Goal: Task Accomplishment & Management: Manage account settings

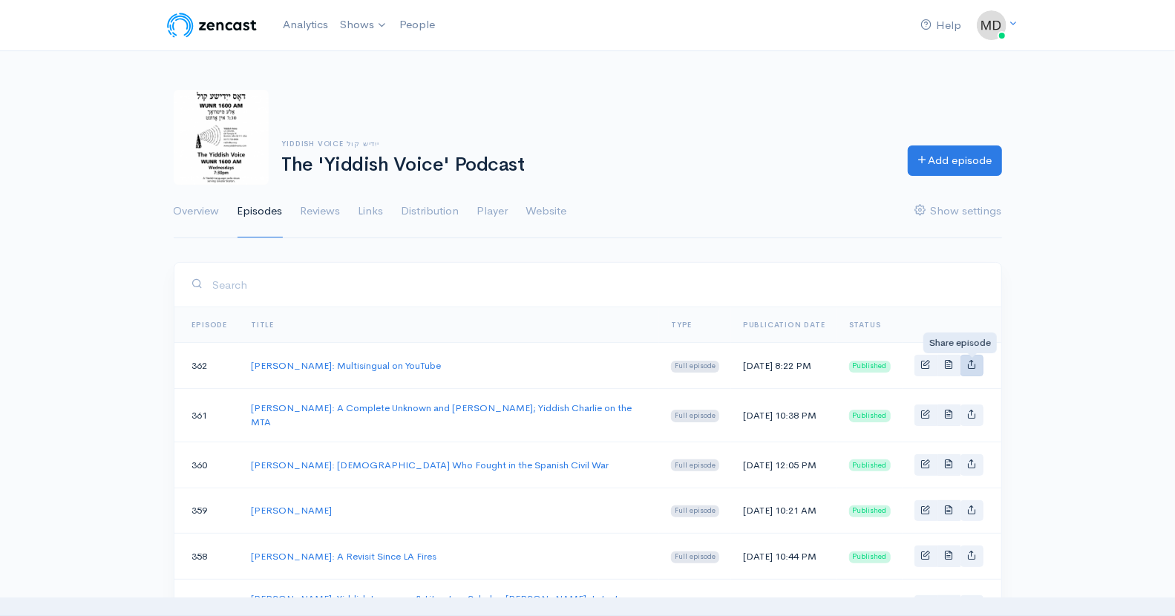
click at [968, 369] on icon "Basic example" at bounding box center [972, 364] width 10 height 10
type input "https://podcast.yv.org/episodes/matty-mendlowitz-multisingual-on-youtube"
type input "https://media.zencast.fm/the-yiddish-voice-podcast/b9888c35-7ed5-40bd-92fd-8d79…"
type input "<iframe src='https://share.zencast.fm/embed/episode/b9888c35-7ed5-40bd-92fd-8d7…"
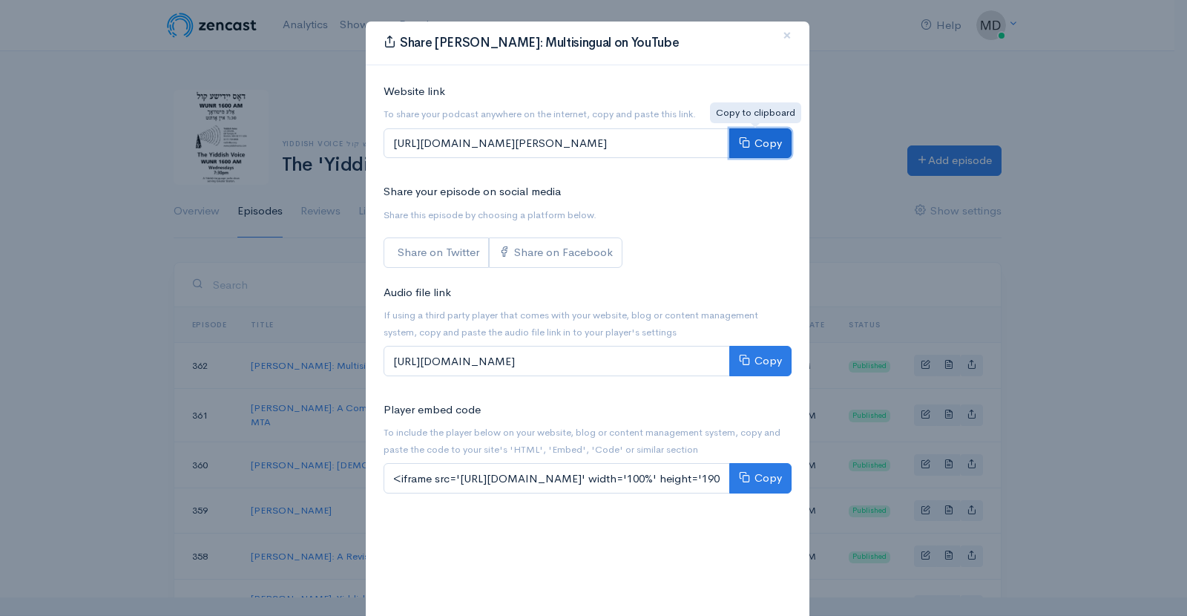
click at [765, 143] on button "Copy" at bounding box center [760, 143] width 62 height 30
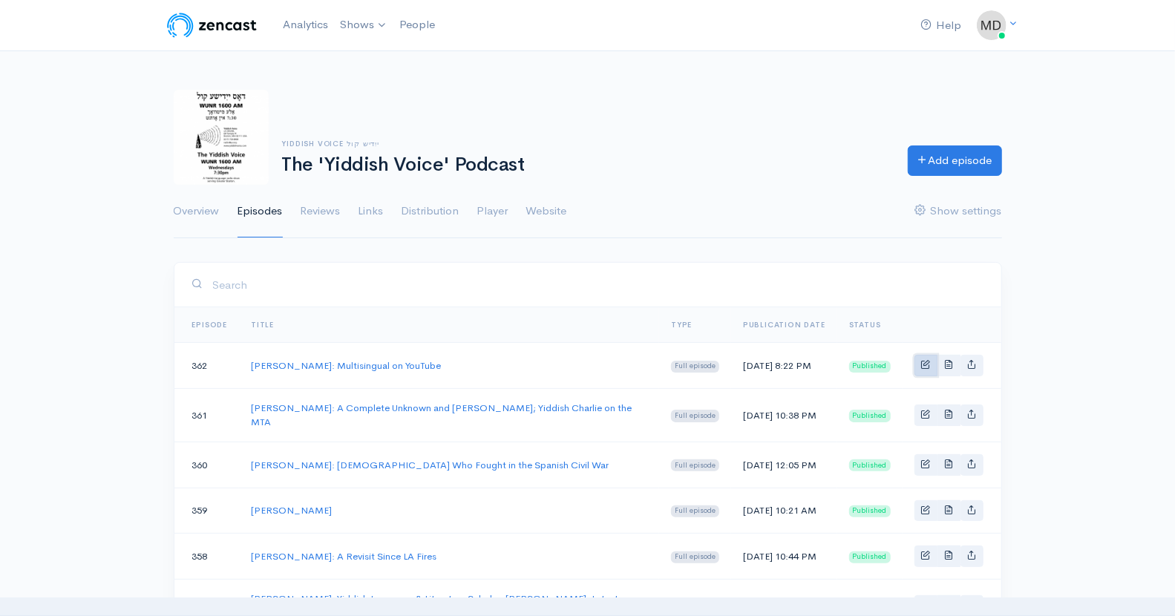
click at [921, 368] on link "Basic example" at bounding box center [925, 366] width 23 height 22
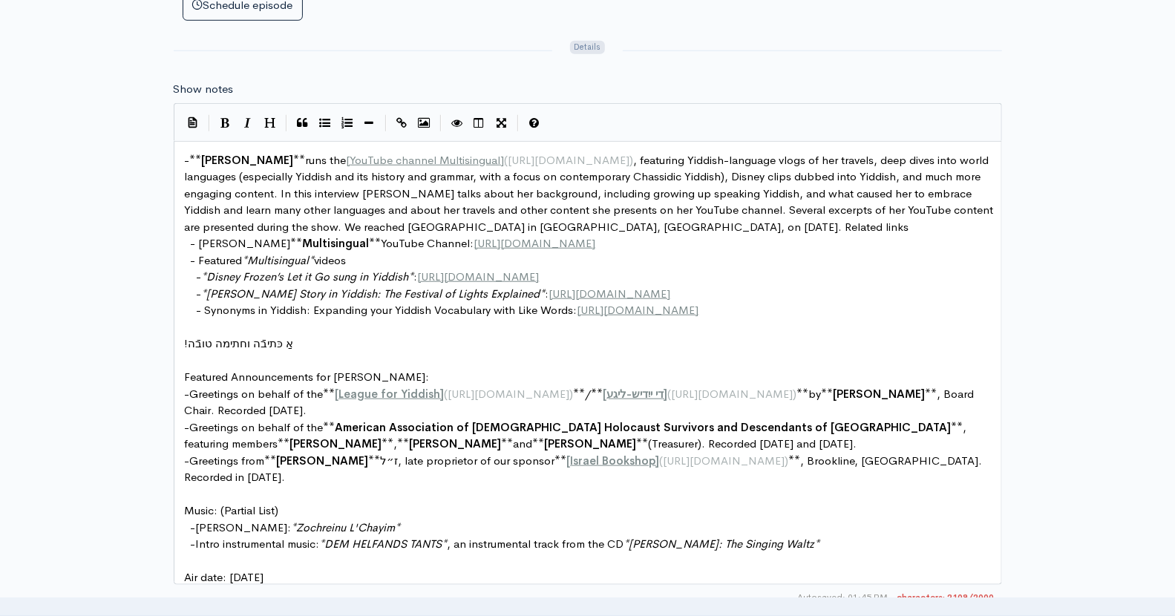
scroll to position [813, 0]
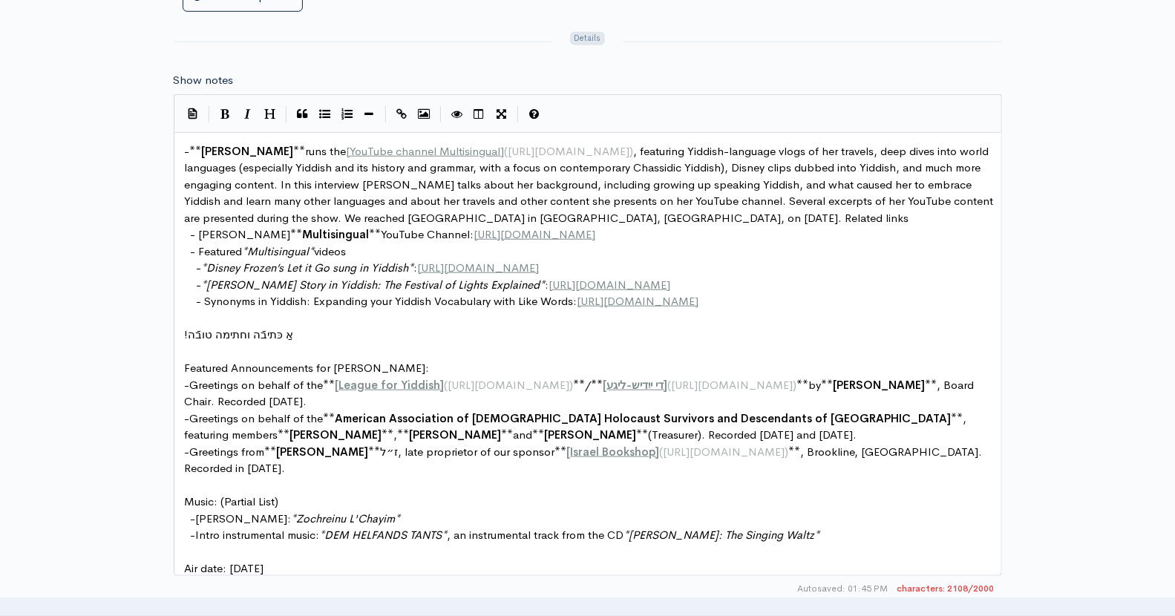
click at [888, 297] on pre "- Synonyms in Yiddish: Expanding your Yiddish Vocabulary with Like Words: https…" at bounding box center [594, 301] width 824 height 17
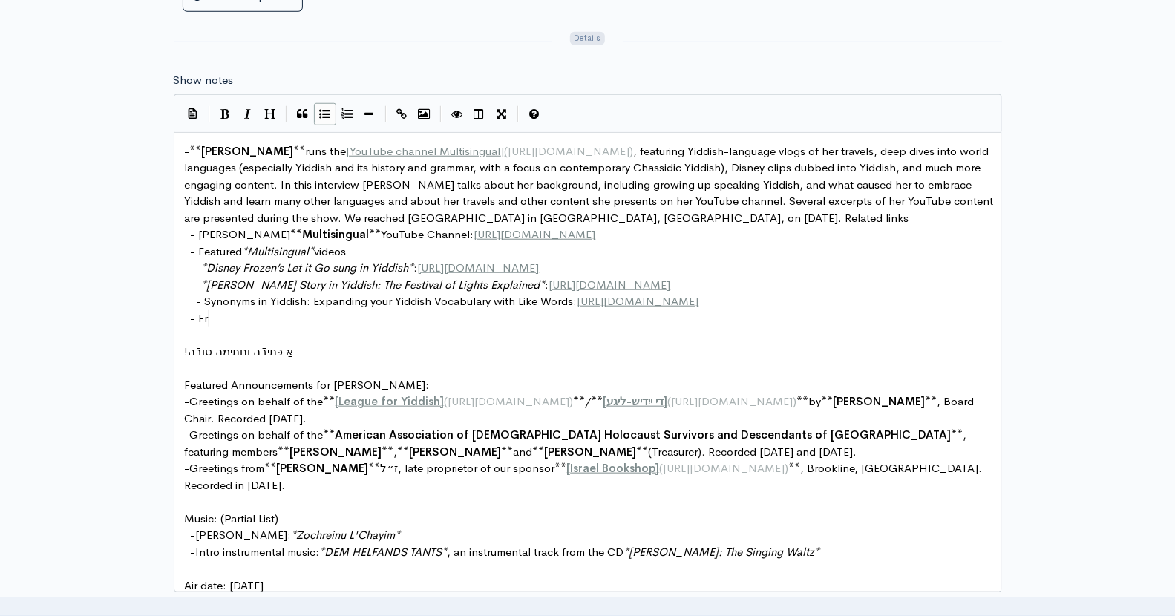
scroll to position [5, 11]
type textarea "Fri"
type textarea "d"
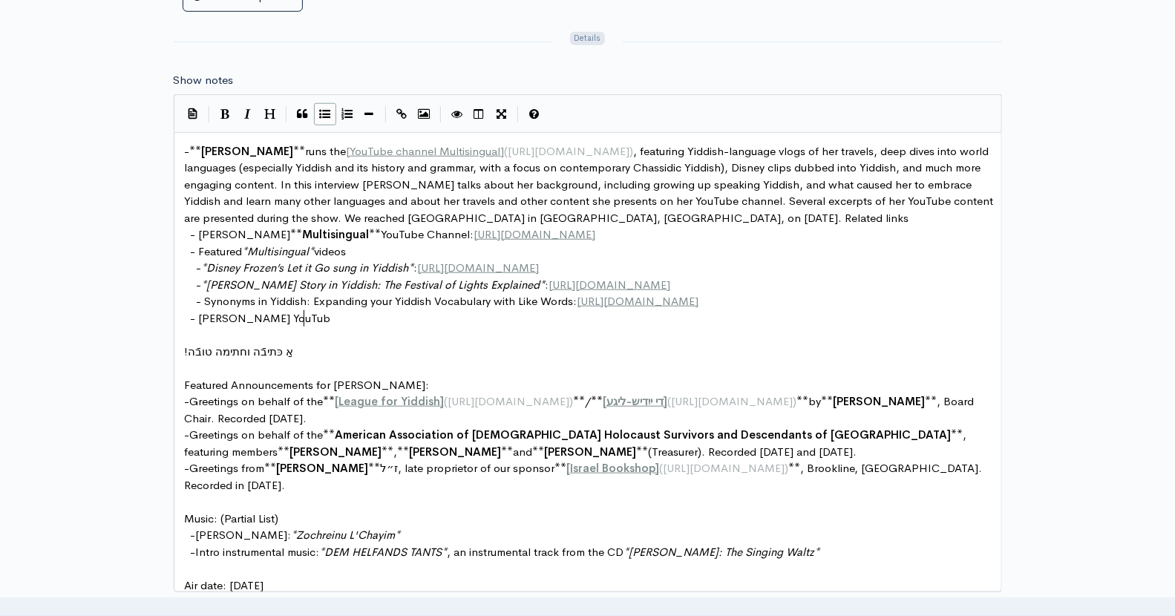
type textarea "eda Vizel's YouTube"
type textarea "interview with Matty on YouTub"
click at [269, 315] on span "- Frieda Vizel's interview with Matty" at bounding box center [324, 318] width 267 height 14
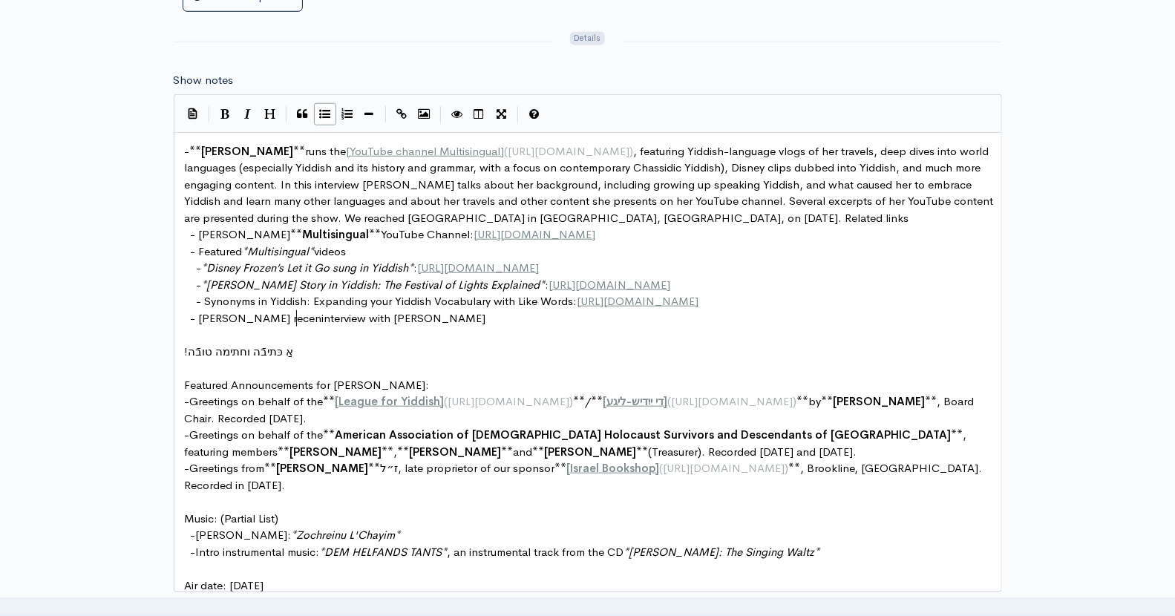
type textarea "recent"
type textarea "(in English):"
click at [301, 315] on span "- Frieda Vizel's recent interview with Matty (in English):" at bounding box center [373, 318] width 364 height 14
type textarea "(August"
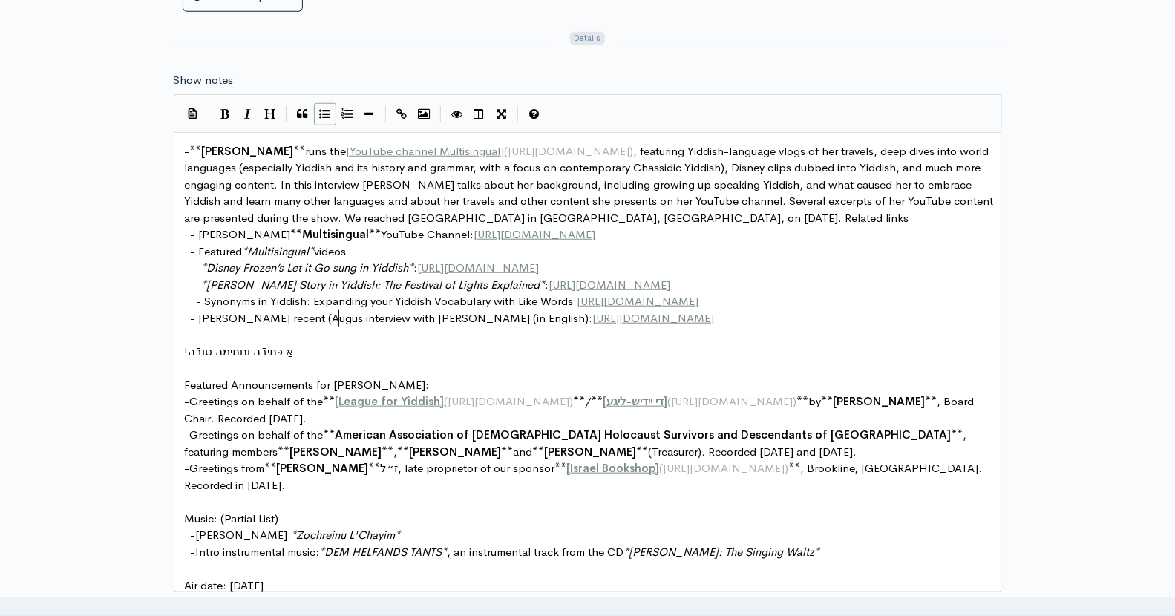
scroll to position [5, 41]
type textarea "., 2025)"
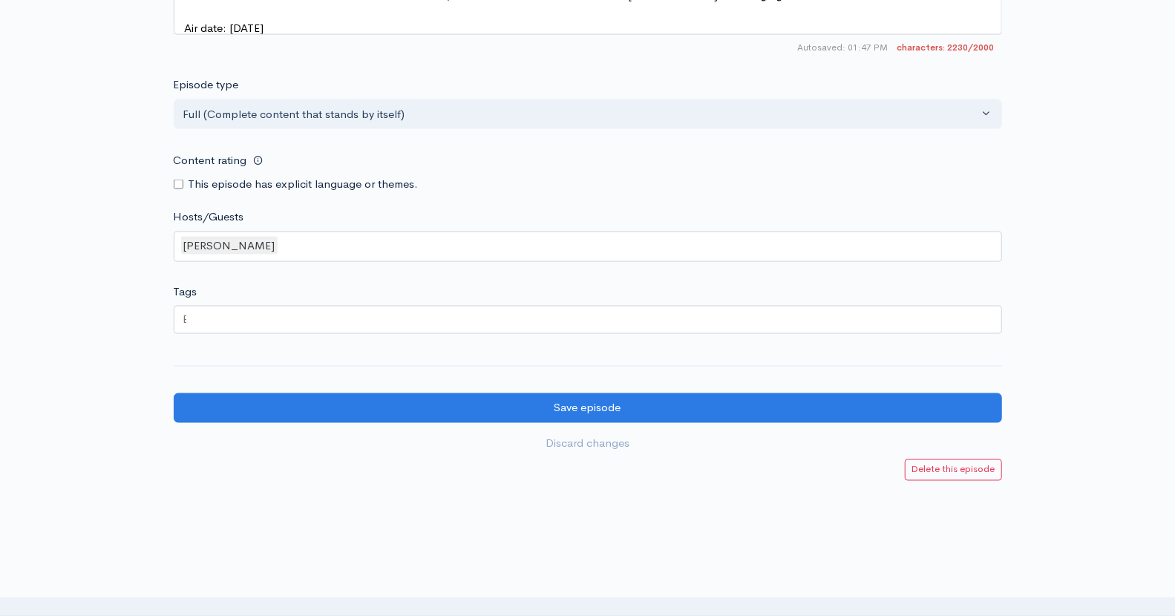
scroll to position [1414, 0]
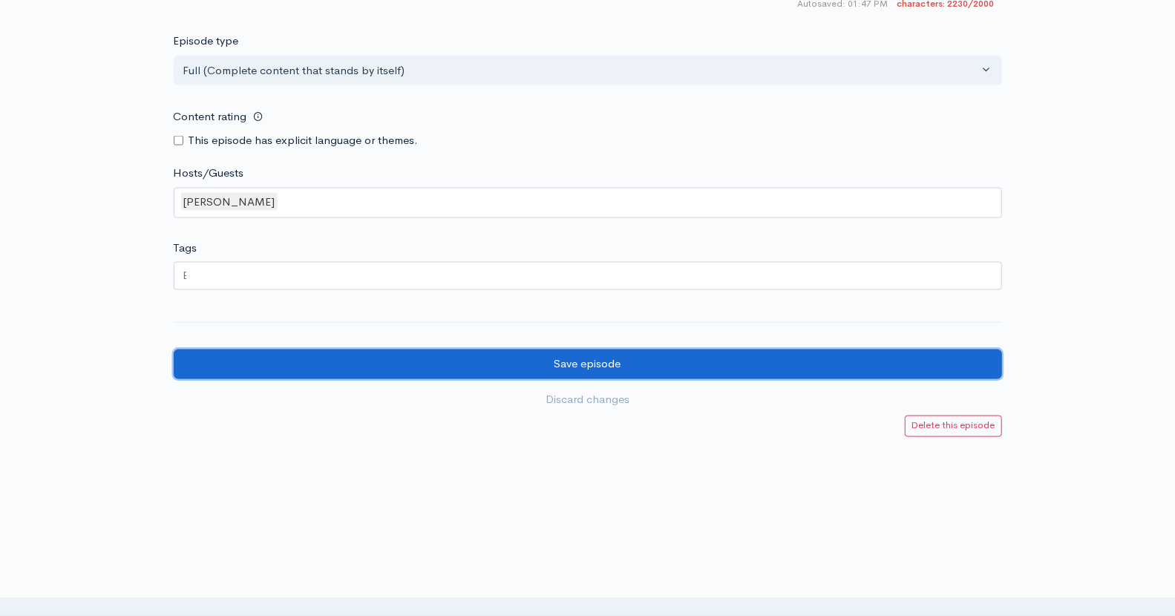
click at [576, 352] on input "Save episode" at bounding box center [588, 365] width 828 height 30
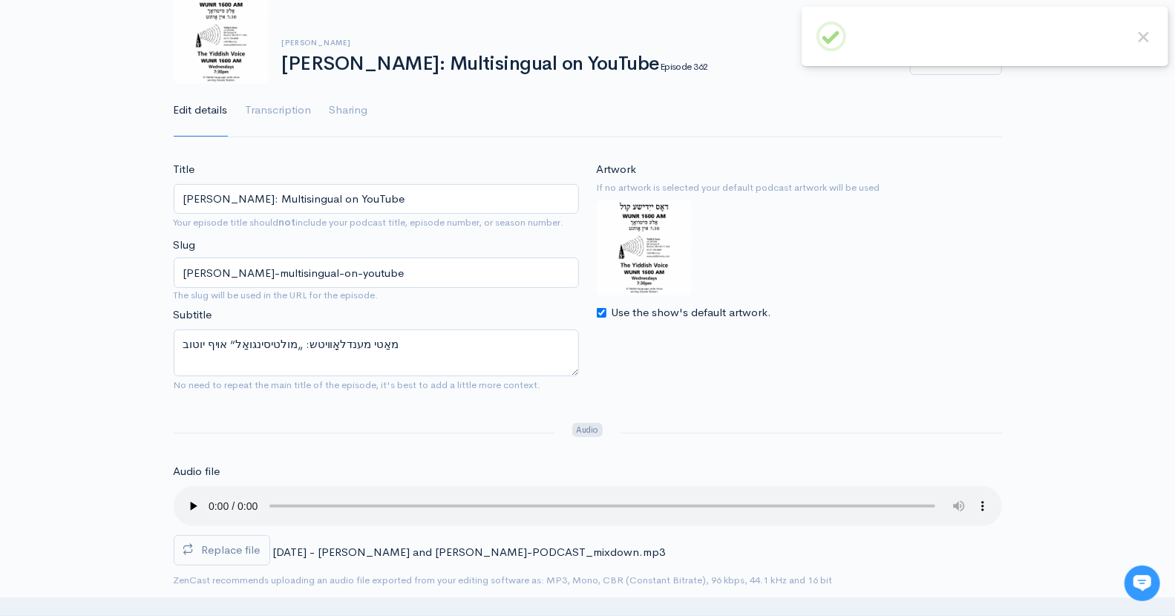
scroll to position [91, 0]
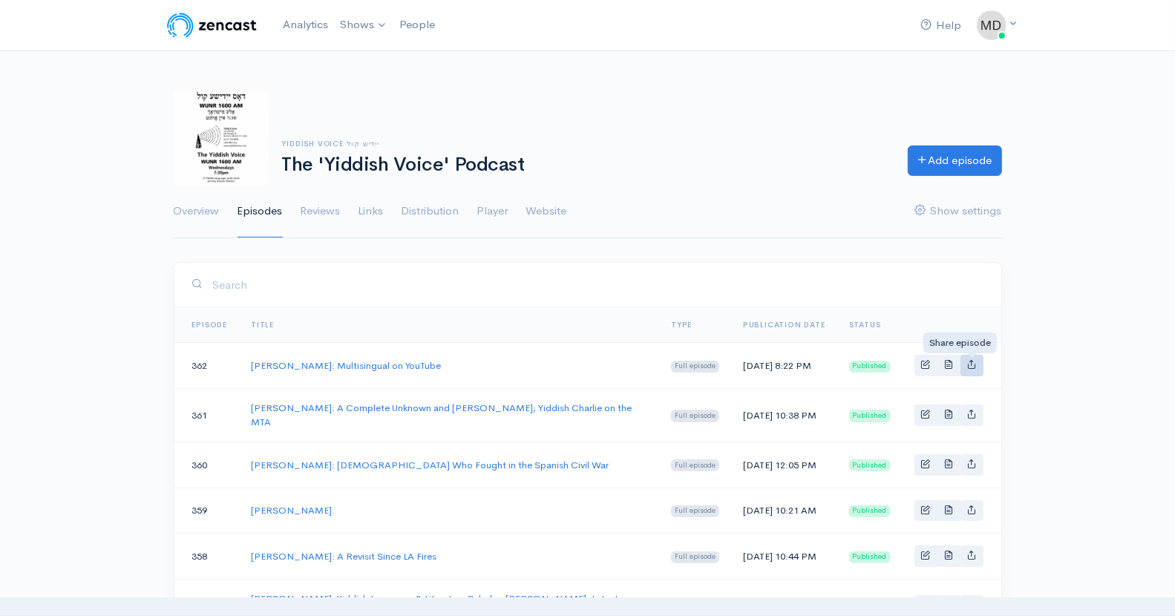
click at [970, 368] on icon "Basic example" at bounding box center [972, 364] width 10 height 10
type input "https://podcast.yv.org/episodes/matty-mendlowitz-multisingual-on-youtube"
type input "https://media.zencast.fm/the-yiddish-voice-podcast/b9888c35-7ed5-40bd-92fd-8d79…"
type input "<iframe src='https://share.zencast.fm/embed/episode/b9888c35-7ed5-40bd-92fd-8d7…"
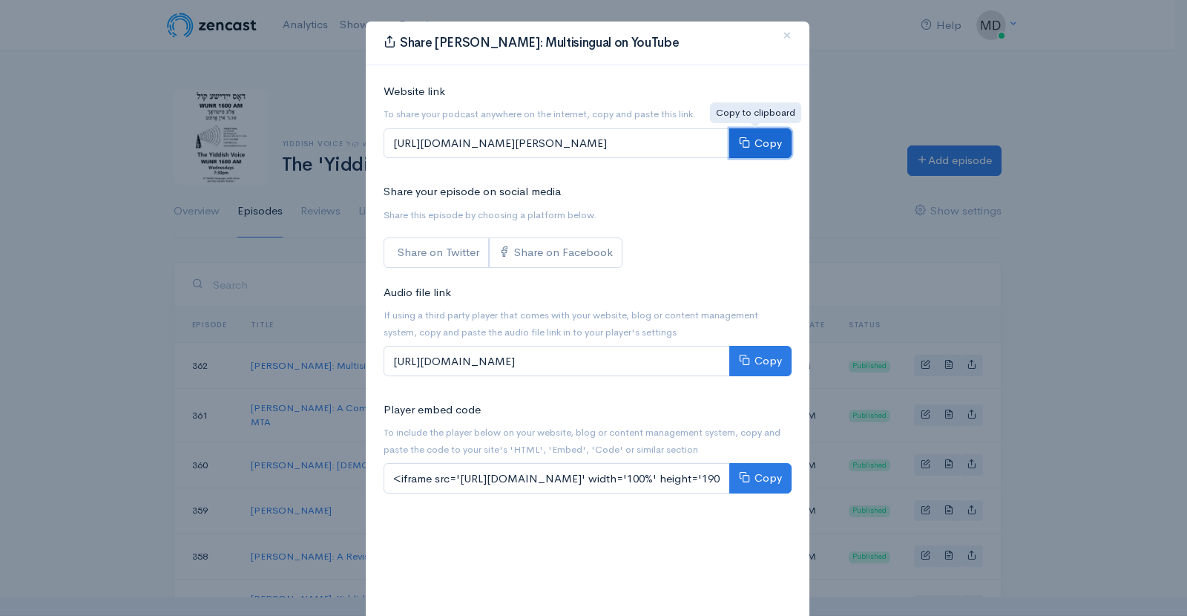
click at [749, 150] on button "Copy" at bounding box center [760, 143] width 62 height 30
click at [784, 27] on span "×" at bounding box center [787, 35] width 9 height 22
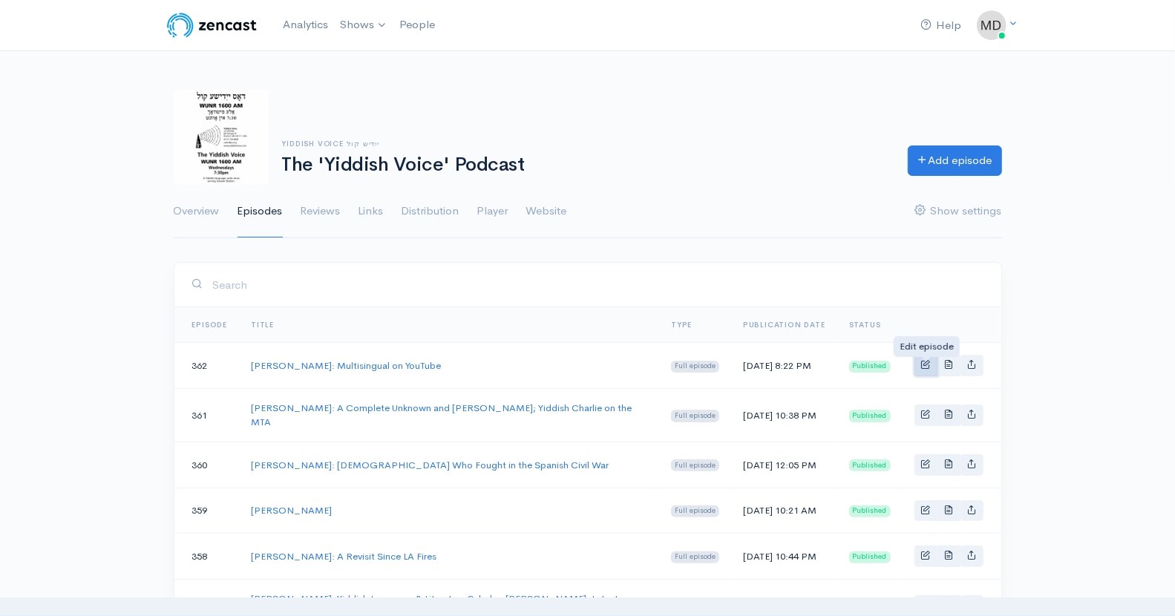
click at [923, 369] on span "Basic example" at bounding box center [926, 364] width 10 height 10
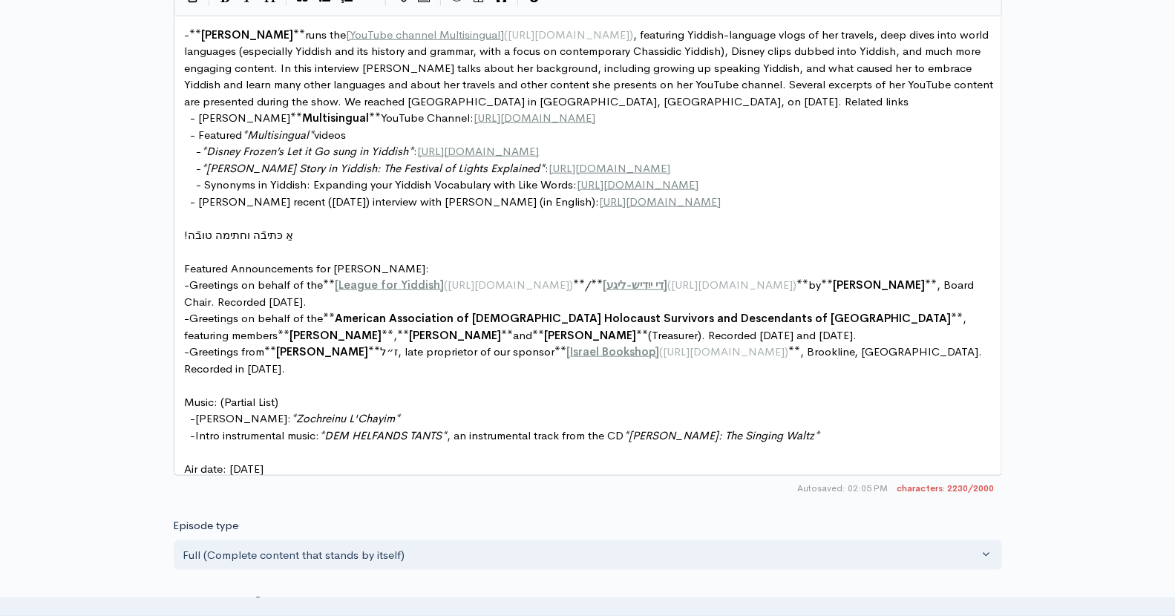
scroll to position [925, 0]
